Goal: Information Seeking & Learning: Learn about a topic

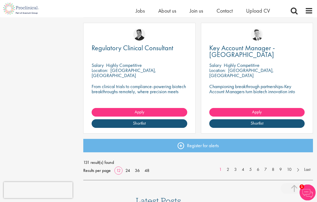
scroll to position [678, 0]
click at [228, 170] on link "2" at bounding box center [228, 169] width 8 height 6
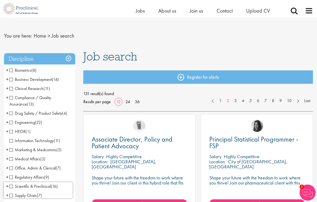
scroll to position [7, 0]
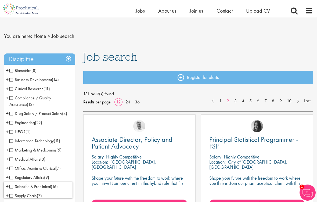
click at [13, 81] on span "Business Development" at bounding box center [30, 80] width 42 height 6
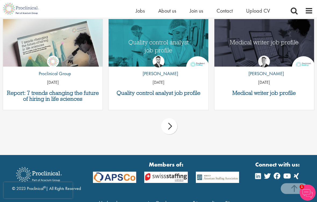
scroll to position [895, 0]
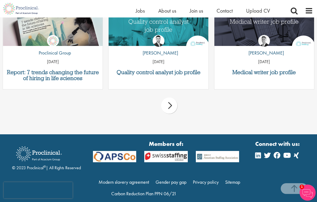
click at [169, 106] on div "next" at bounding box center [169, 105] width 16 height 16
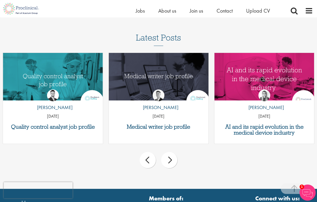
scroll to position [841, 0]
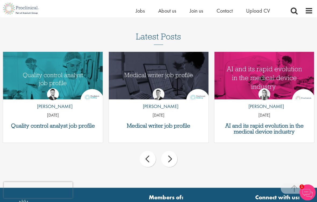
click at [174, 157] on div "next" at bounding box center [169, 159] width 16 height 16
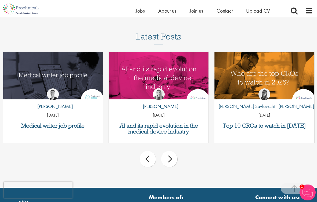
click at [182, 156] on div "prev next" at bounding box center [158, 159] width 317 height 23
click at [170, 159] on div "next" at bounding box center [169, 159] width 16 height 16
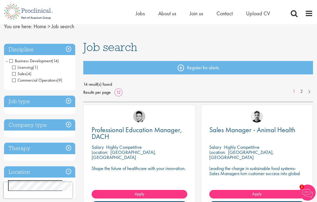
scroll to position [0, 0]
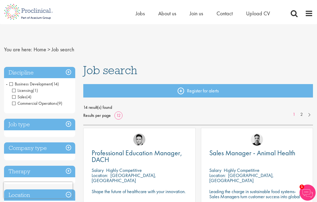
click at [16, 93] on span "Licensing" at bounding box center [22, 90] width 21 height 6
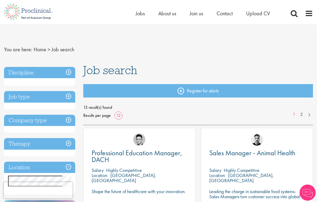
click at [15, 102] on h3 "Job type" at bounding box center [39, 97] width 71 height 12
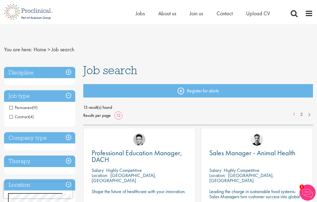
click at [68, 98] on h3 "Job type" at bounding box center [39, 96] width 71 height 12
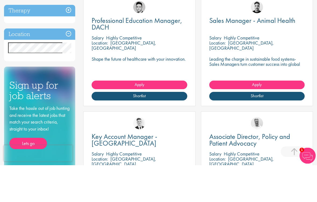
scroll to position [126, 0]
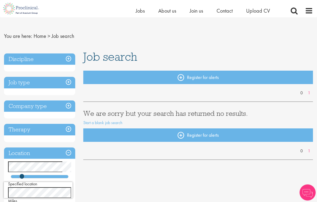
scroll to position [7, 0]
click at [65, 83] on h3 "Job type" at bounding box center [39, 83] width 71 height 12
click at [66, 84] on h3 "Job type" at bounding box center [39, 83] width 71 height 12
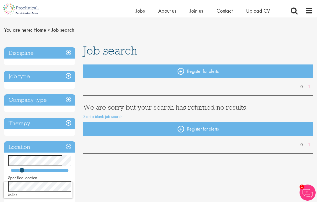
scroll to position [13, 0]
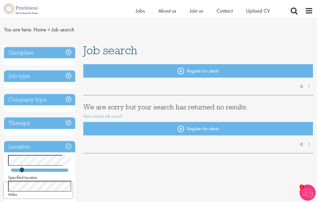
click at [67, 102] on h3 "Company type" at bounding box center [39, 100] width 71 height 12
click at [65, 101] on h3 "Company type" at bounding box center [39, 100] width 71 height 12
click at [71, 121] on h3 "Therapy" at bounding box center [39, 123] width 71 height 12
click at [68, 147] on h3 "Location" at bounding box center [39, 147] width 71 height 12
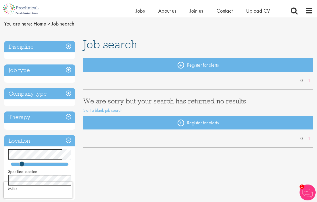
scroll to position [6, 0]
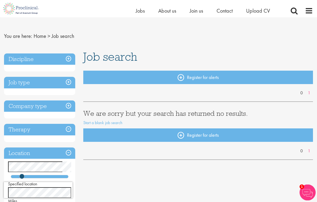
click at [69, 61] on h3 "Discipline" at bounding box center [39, 60] width 71 height 12
click at [46, 64] on h3 "Discipline" at bounding box center [39, 59] width 71 height 12
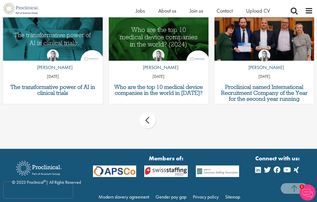
scroll to position [399, 0]
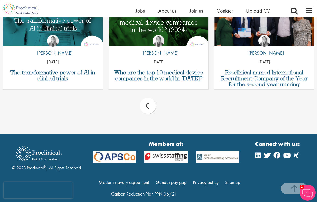
click at [151, 108] on div "prev" at bounding box center [147, 106] width 16 height 16
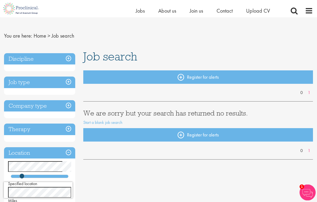
scroll to position [0, 0]
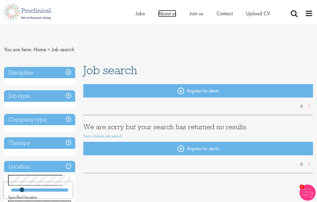
click at [167, 13] on span "About us" at bounding box center [167, 13] width 18 height 7
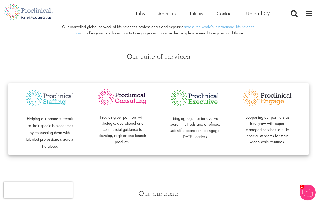
scroll to position [137, 0]
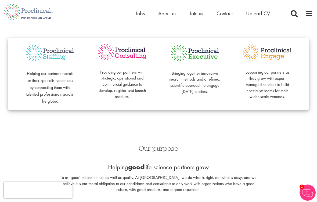
click at [51, 60] on img at bounding box center [49, 53] width 51 height 20
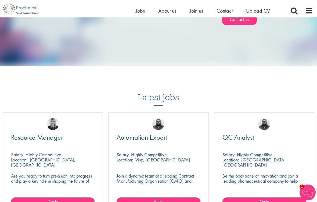
scroll to position [468, 0]
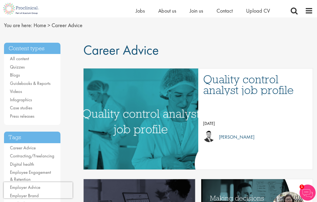
scroll to position [23, 0]
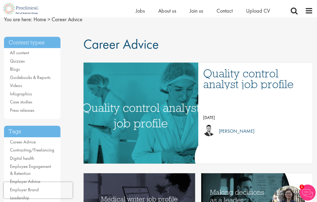
click at [31, 143] on link "Career Advice" at bounding box center [23, 142] width 26 height 6
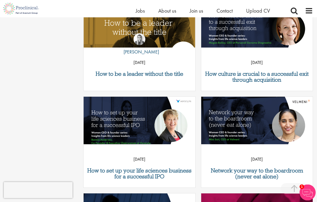
scroll to position [486, 0]
click at [168, 131] on img "Link to a post" at bounding box center [139, 126] width 112 height 58
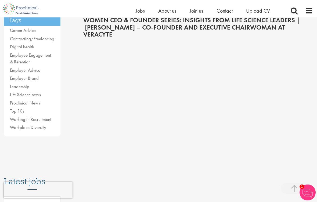
scroll to position [124, 0]
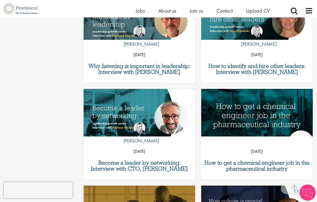
scroll to position [294, 0]
